Goal: Information Seeking & Learning: Find specific page/section

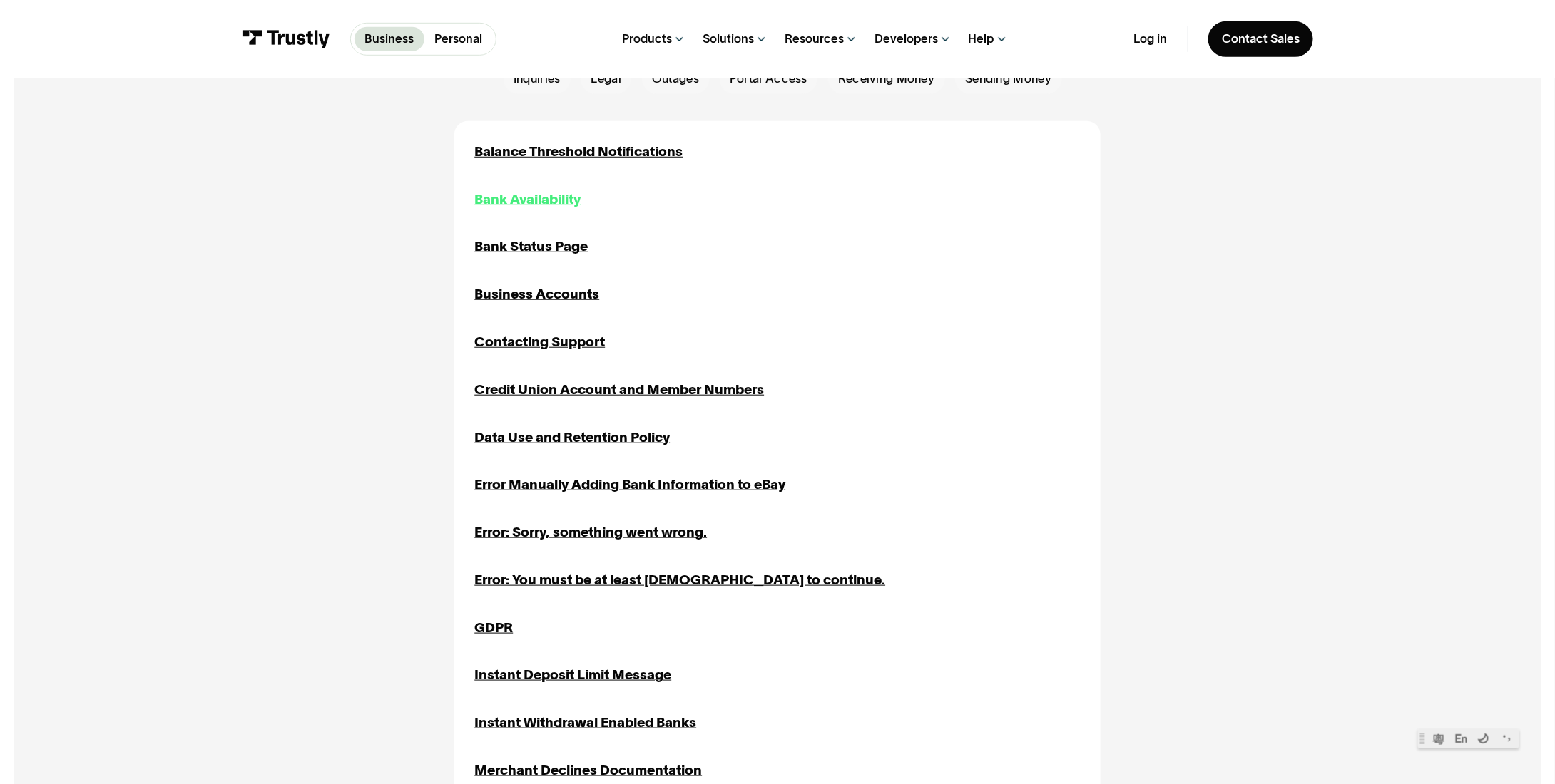
click at [551, 203] on div "Bank Availability" at bounding box center [528, 200] width 106 height 21
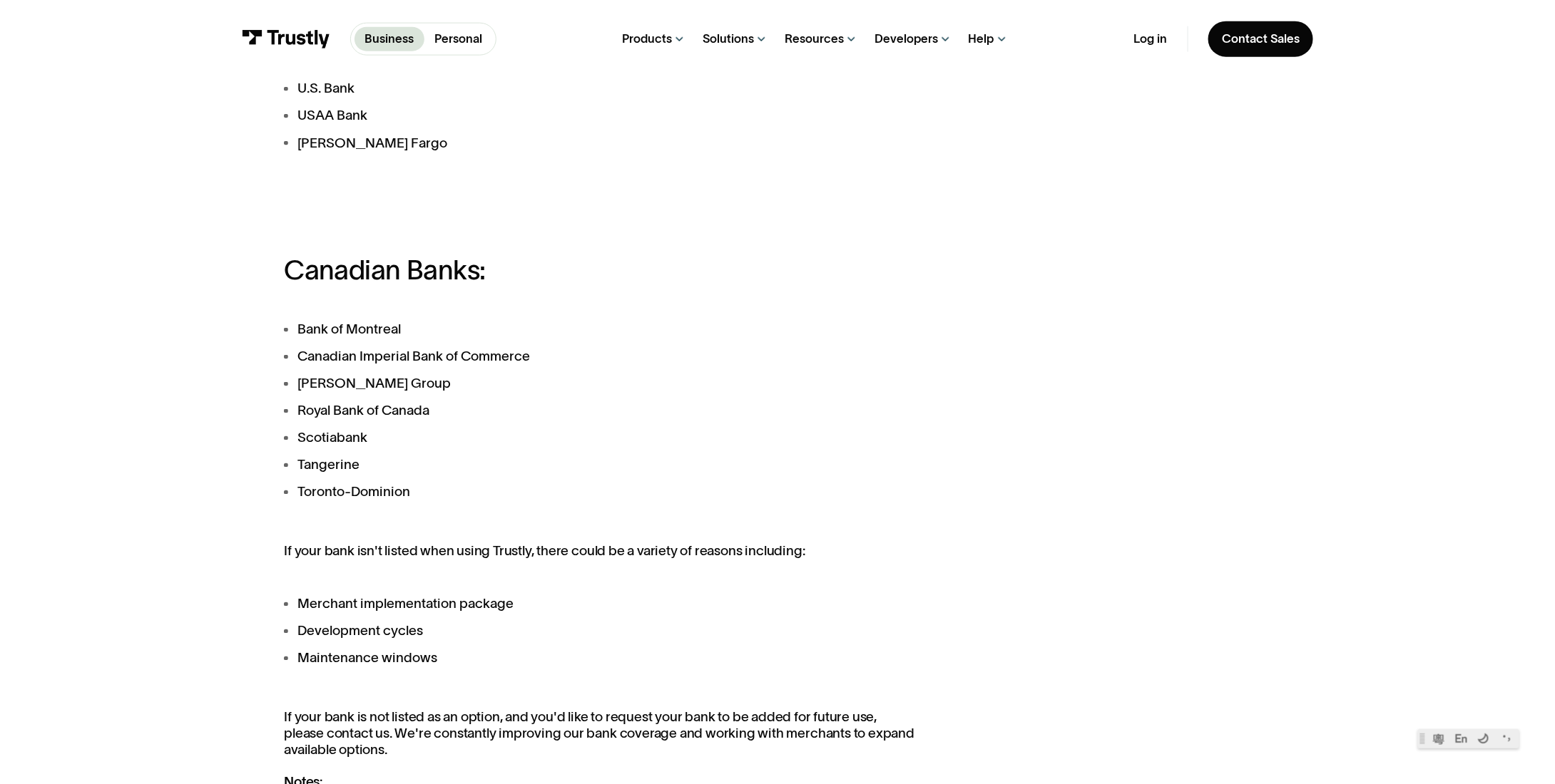
scroll to position [1188, 0]
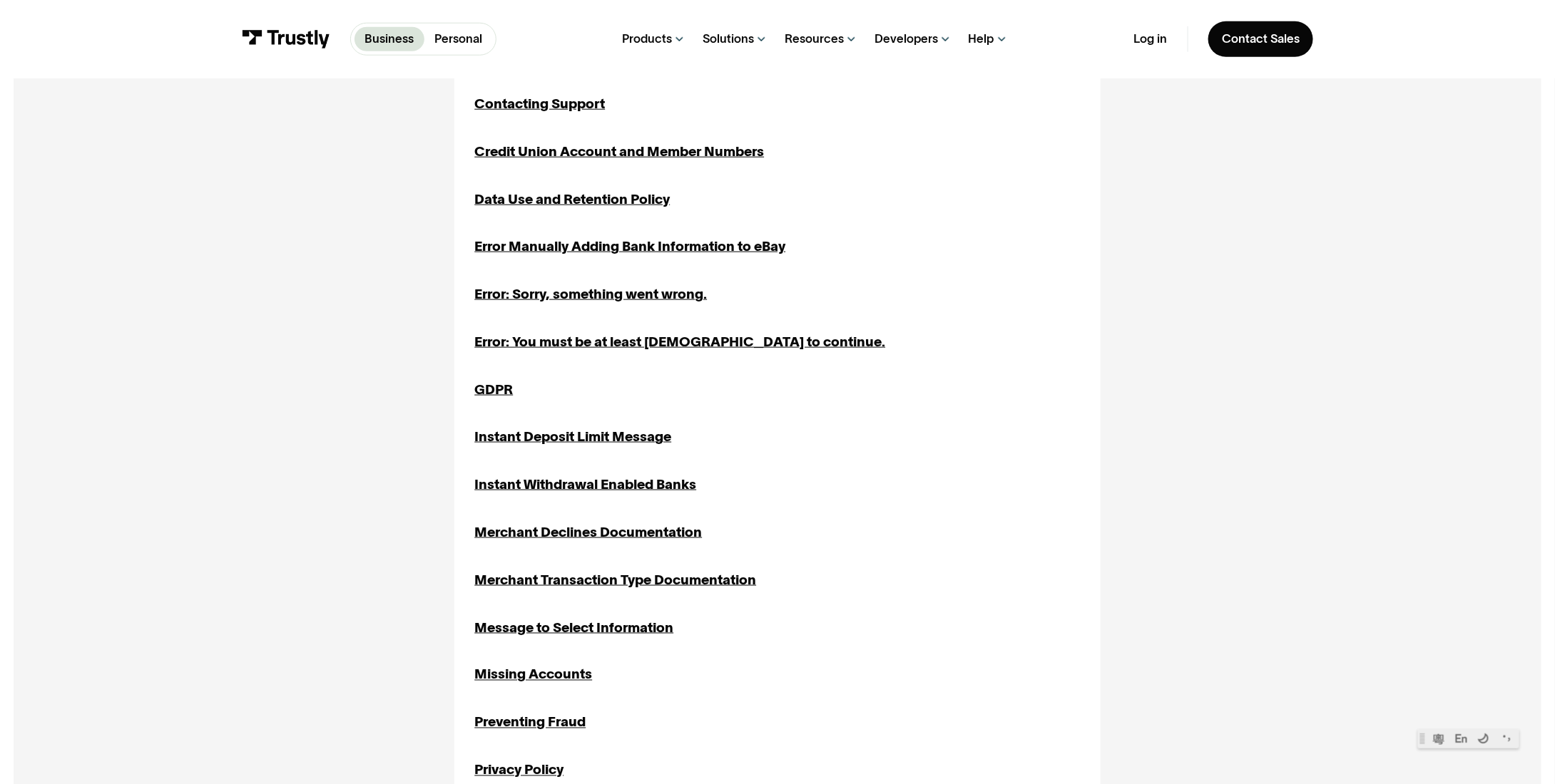
scroll to position [951, 0]
